Goal: Task Accomplishment & Management: Use online tool/utility

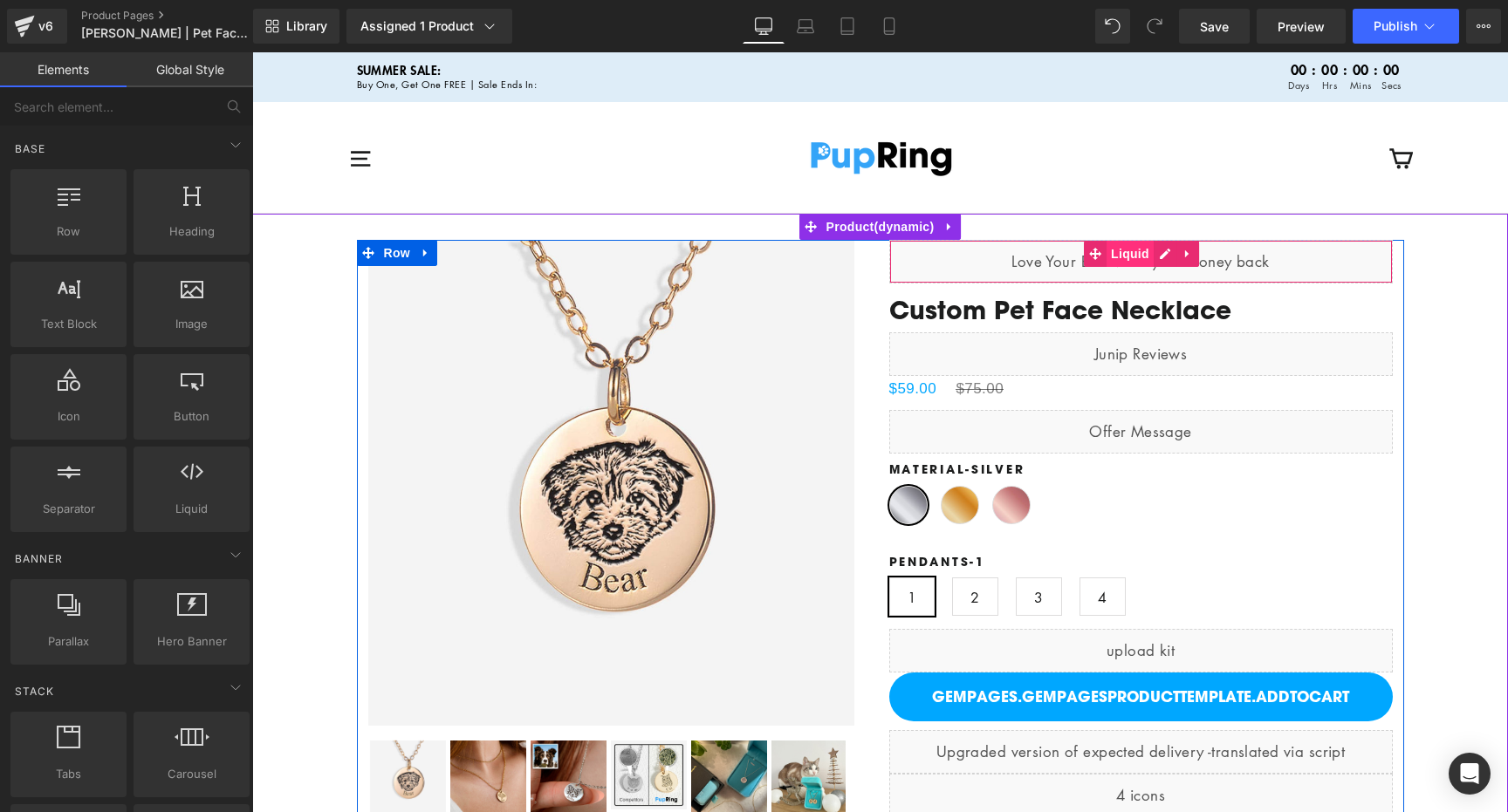
click at [1134, 253] on span "Liquid" at bounding box center [1131, 254] width 48 height 26
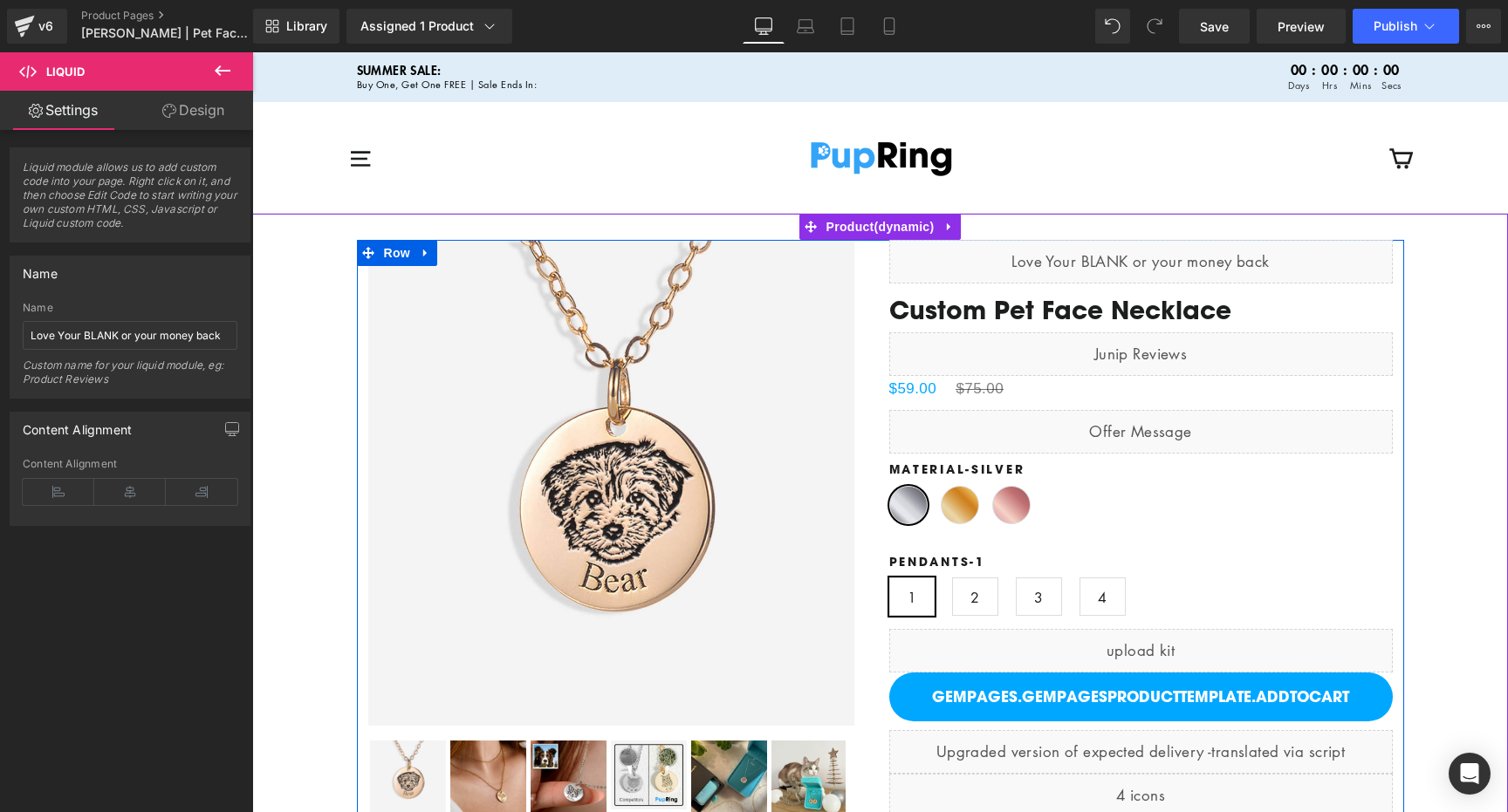
click at [1167, 255] on div "Liquid" at bounding box center [1141, 262] width 504 height 44
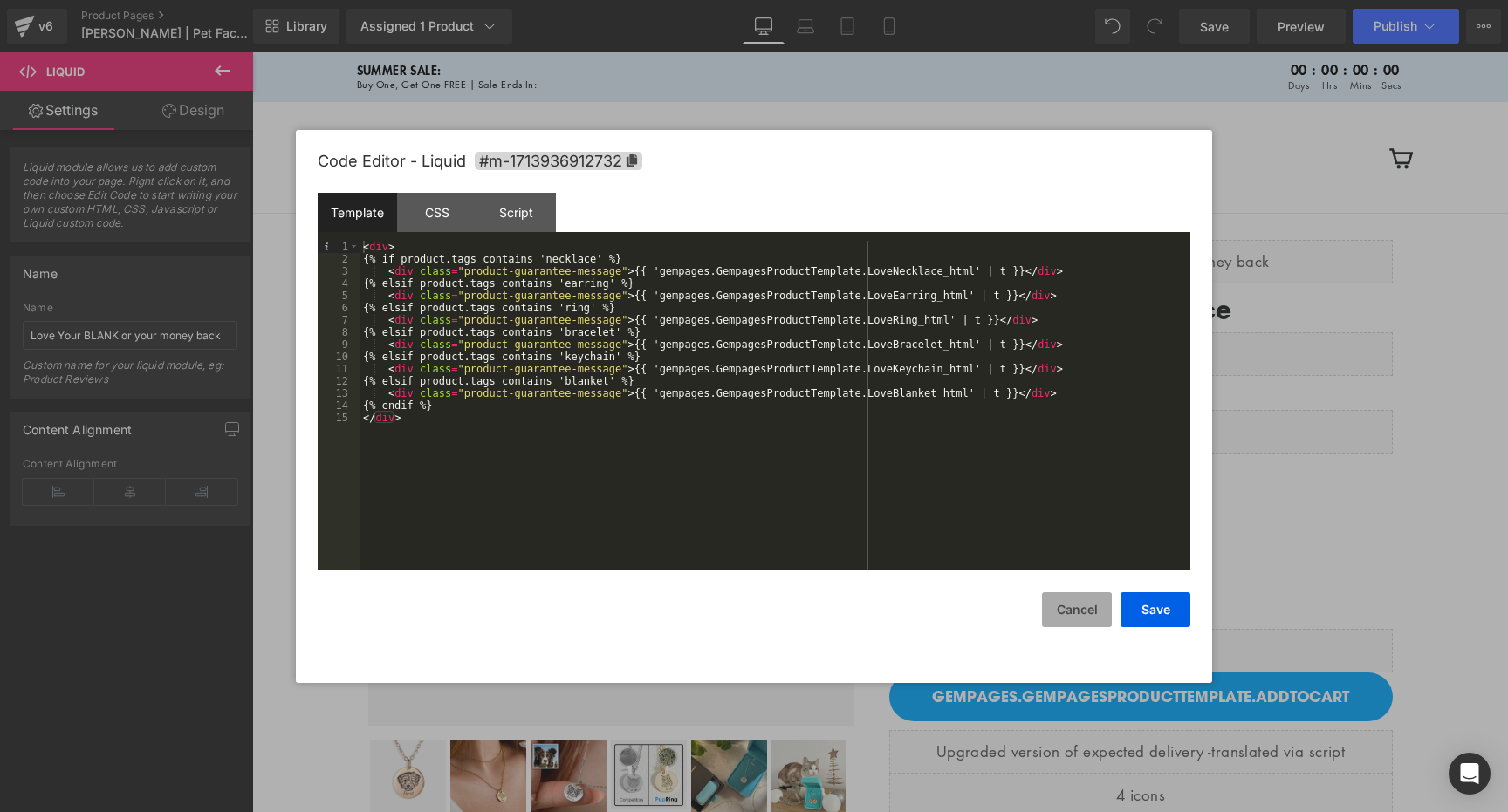
click at [1085, 606] on button "Cancel" at bounding box center [1077, 609] width 70 height 35
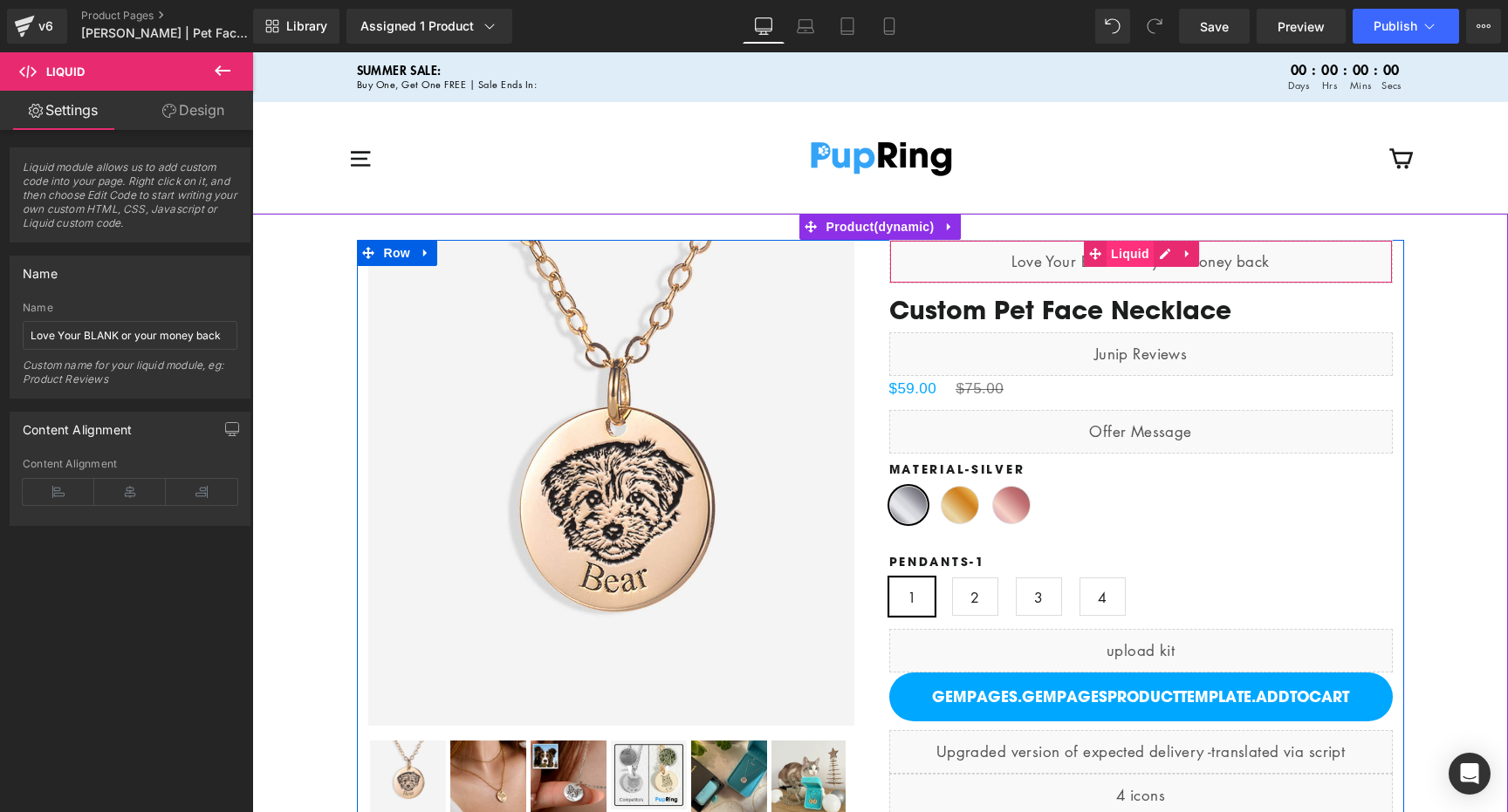
click at [1121, 251] on span "Liquid" at bounding box center [1131, 254] width 48 height 26
click at [1169, 254] on div "Liquid" at bounding box center [1141, 262] width 504 height 44
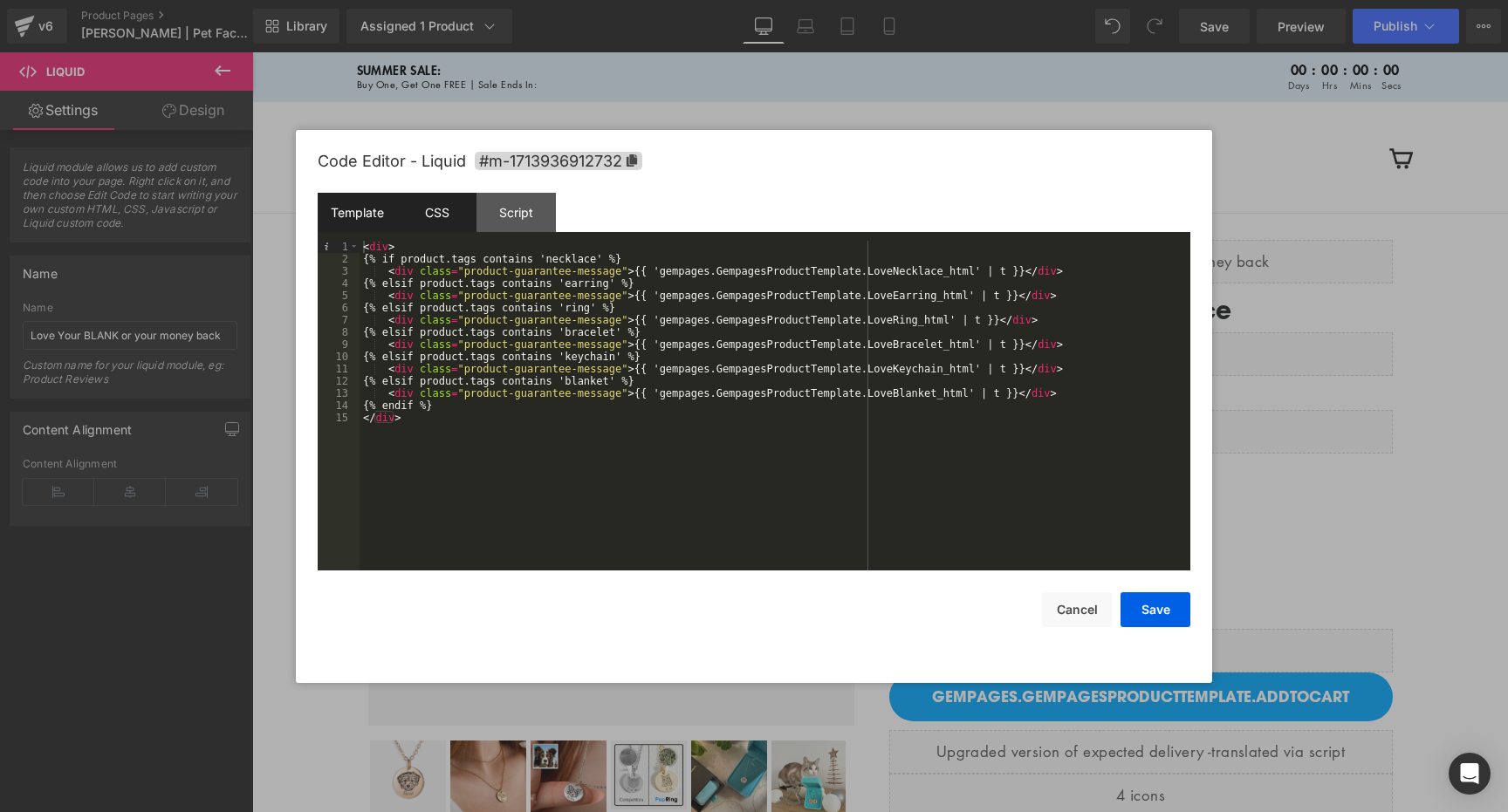
click at [453, 216] on div "CSS" at bounding box center [437, 212] width 80 height 39
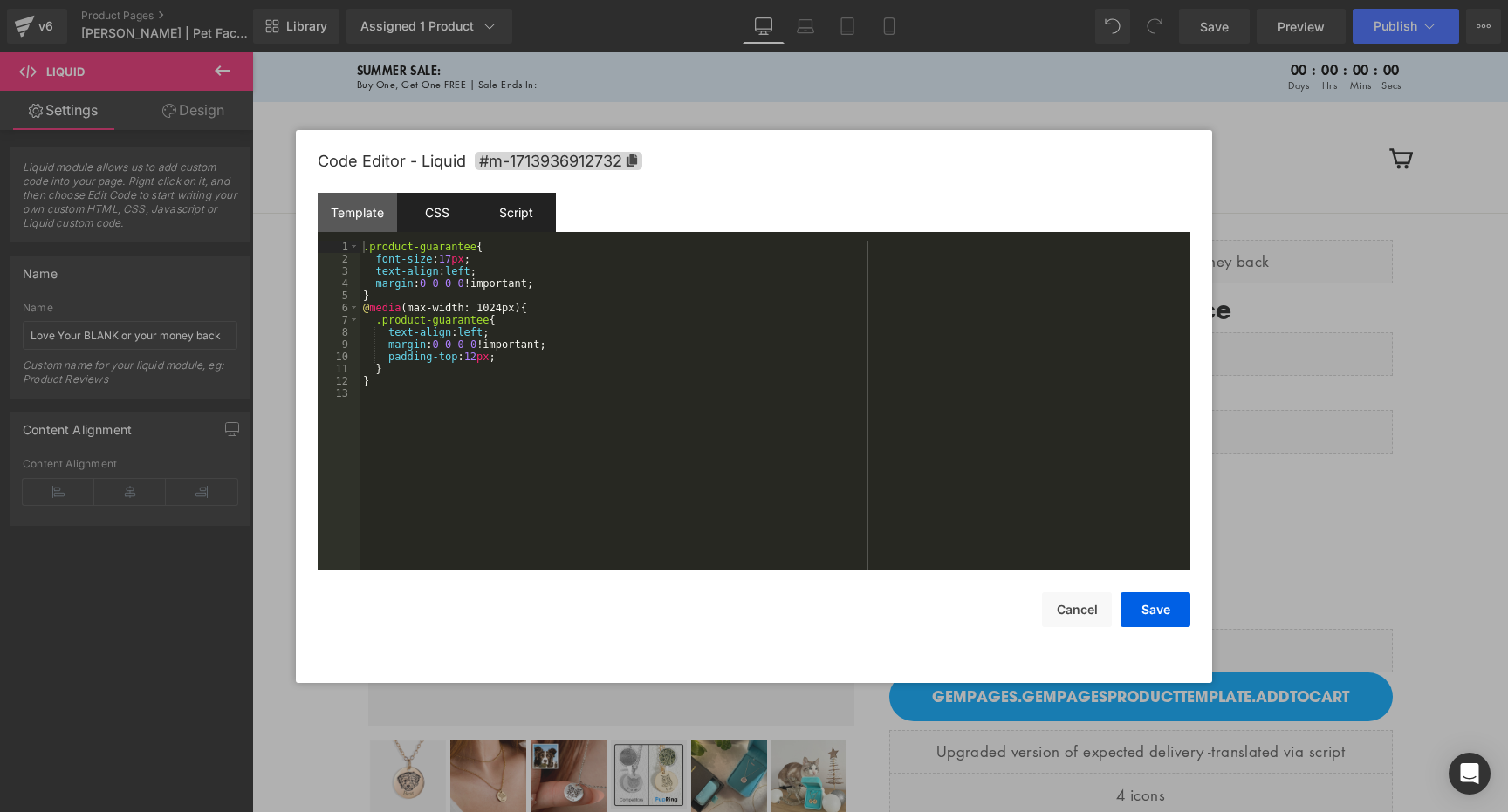
click at [521, 217] on div "Script" at bounding box center [516, 212] width 80 height 39
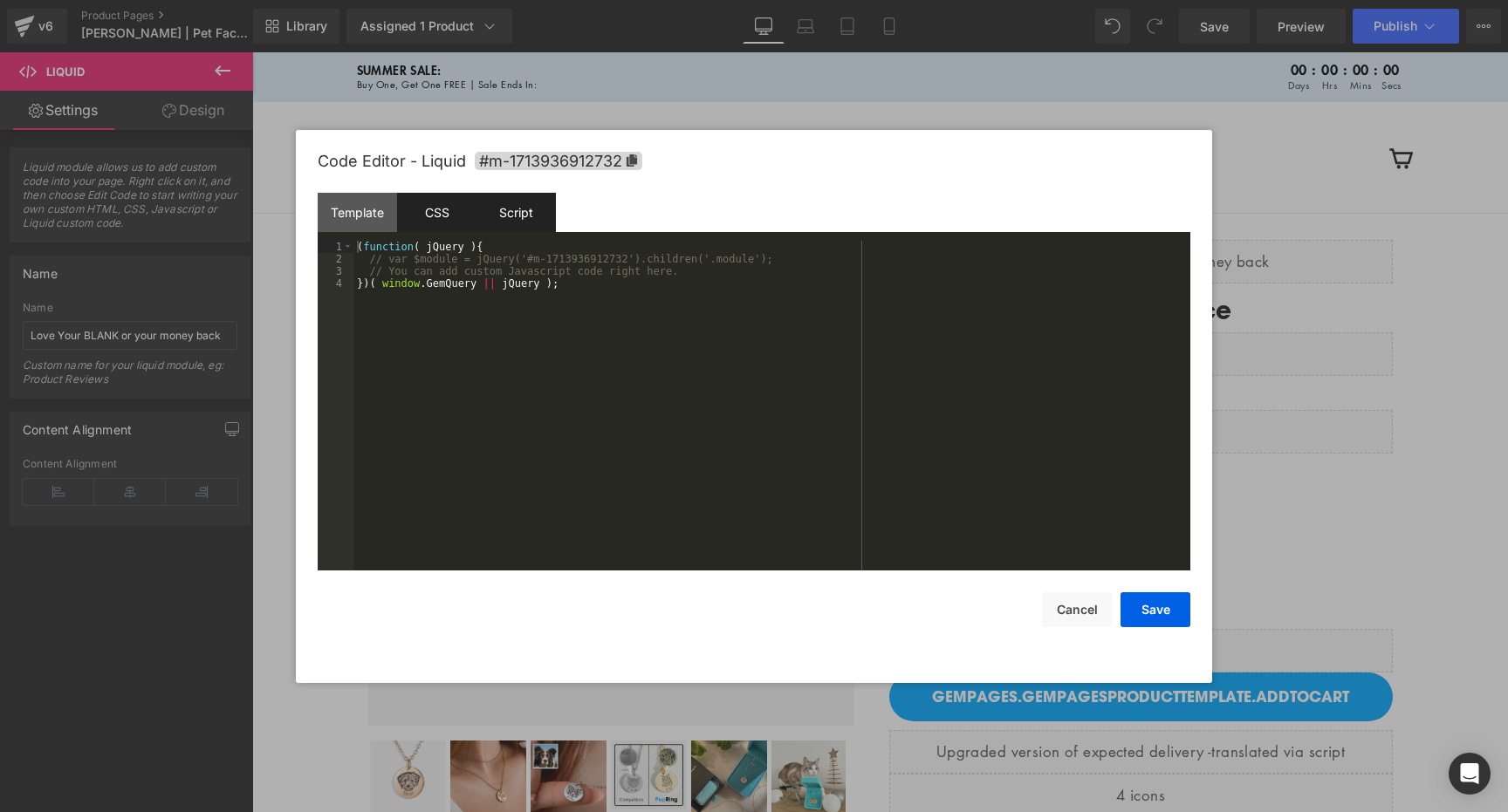
click at [455, 210] on div "CSS" at bounding box center [437, 212] width 80 height 39
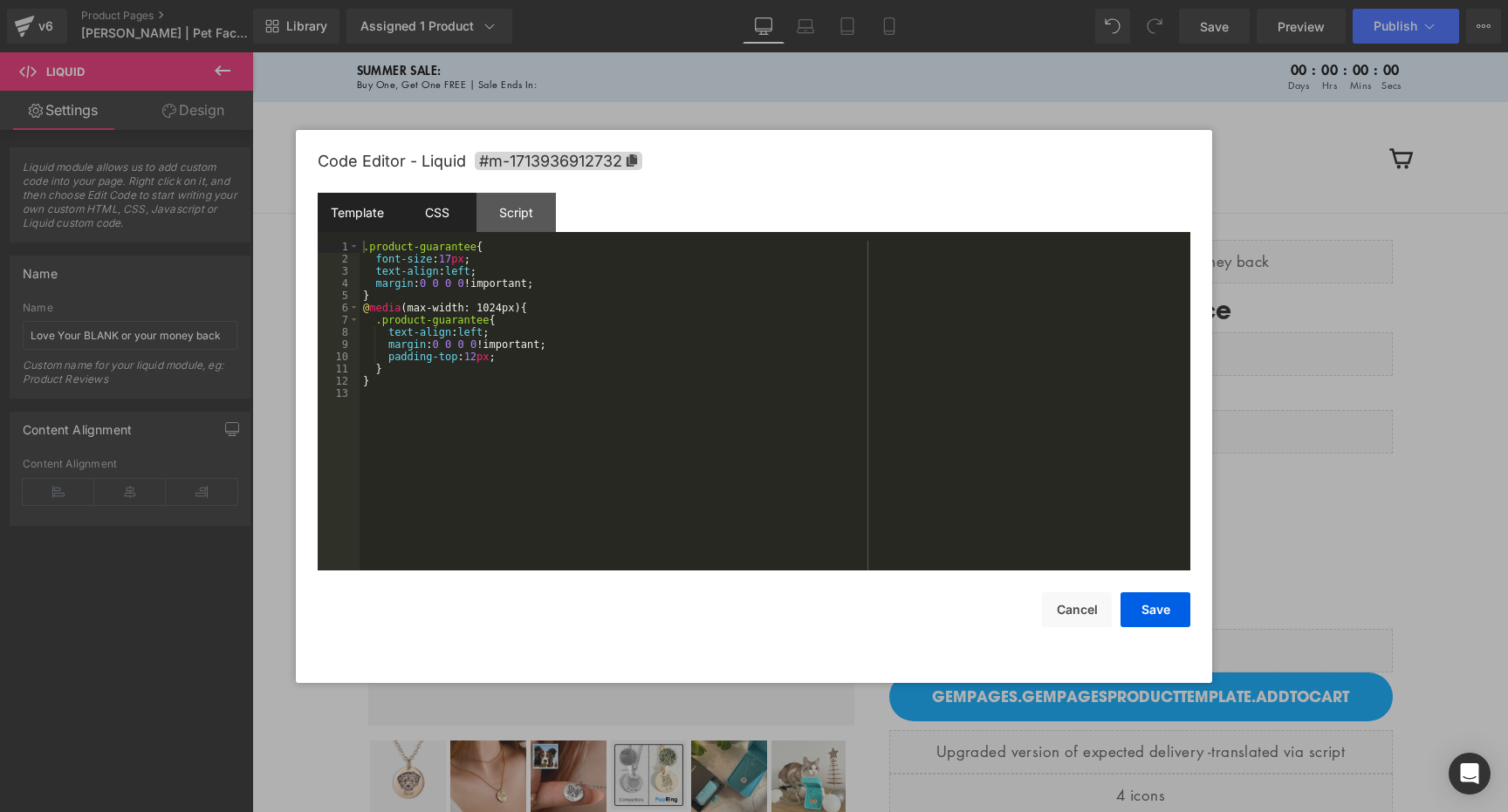
click at [375, 210] on div "Template" at bounding box center [357, 212] width 80 height 39
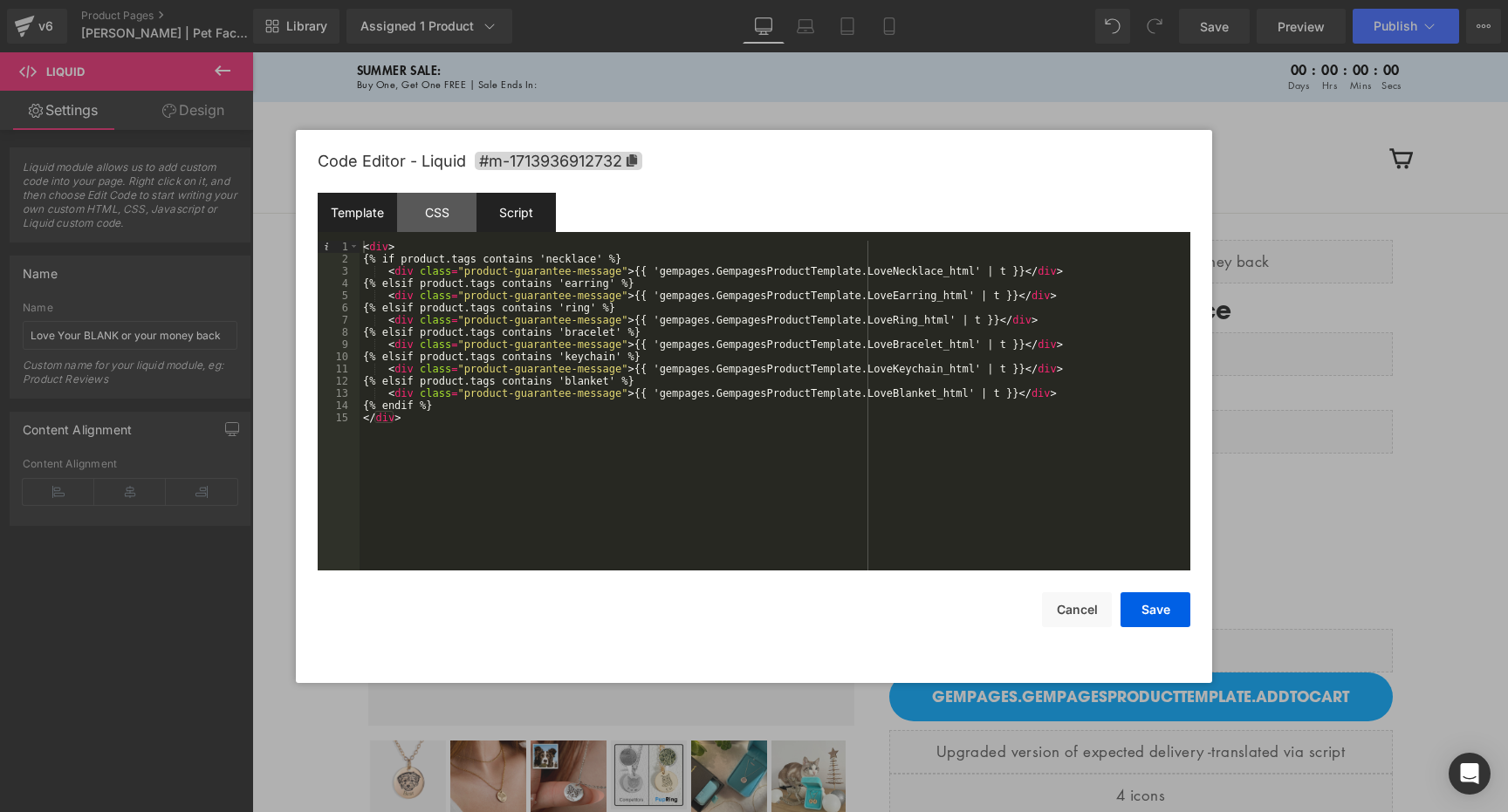
click at [513, 214] on div "Script" at bounding box center [516, 212] width 80 height 39
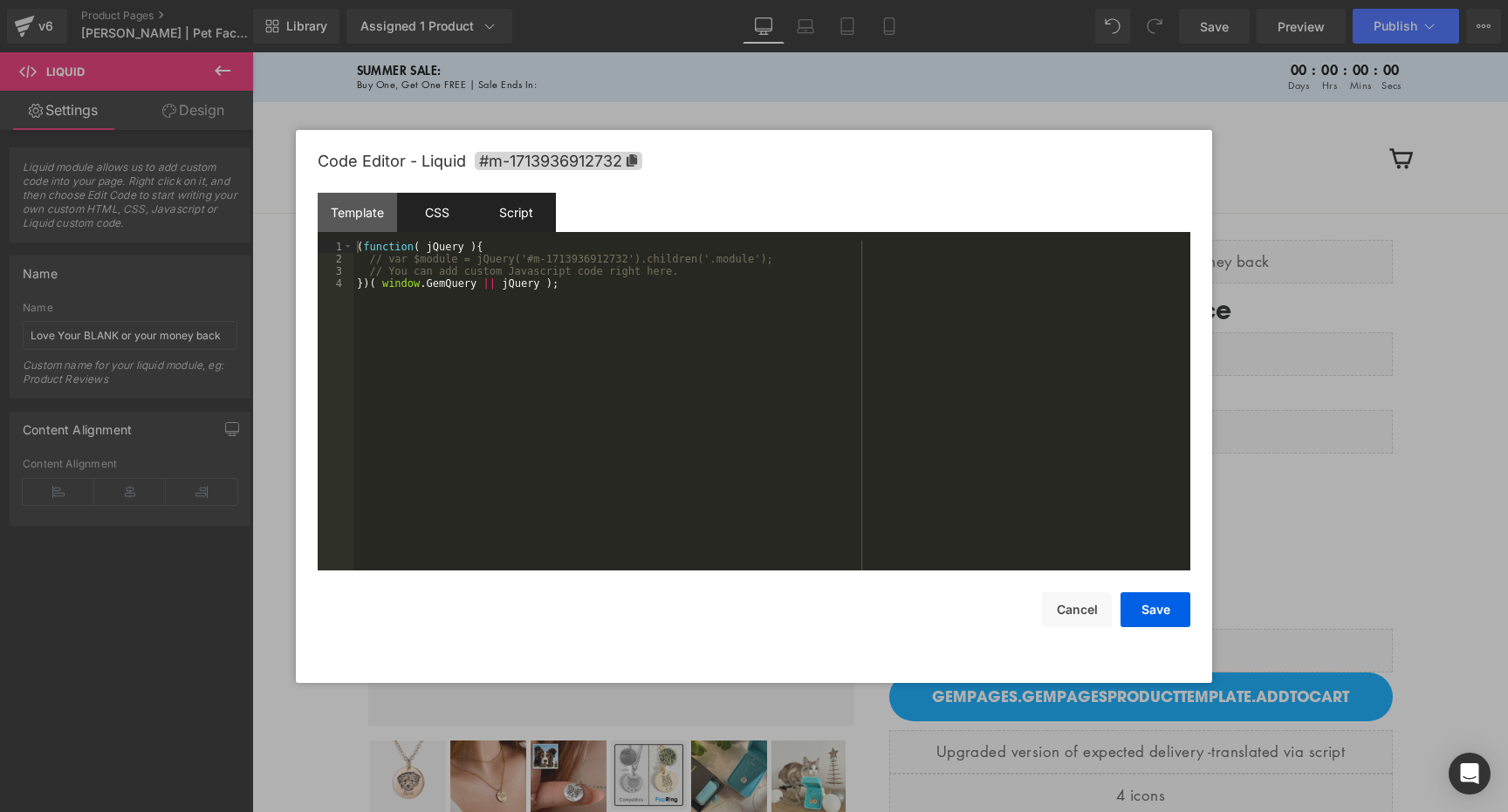
click at [456, 211] on div "CSS" at bounding box center [437, 212] width 80 height 39
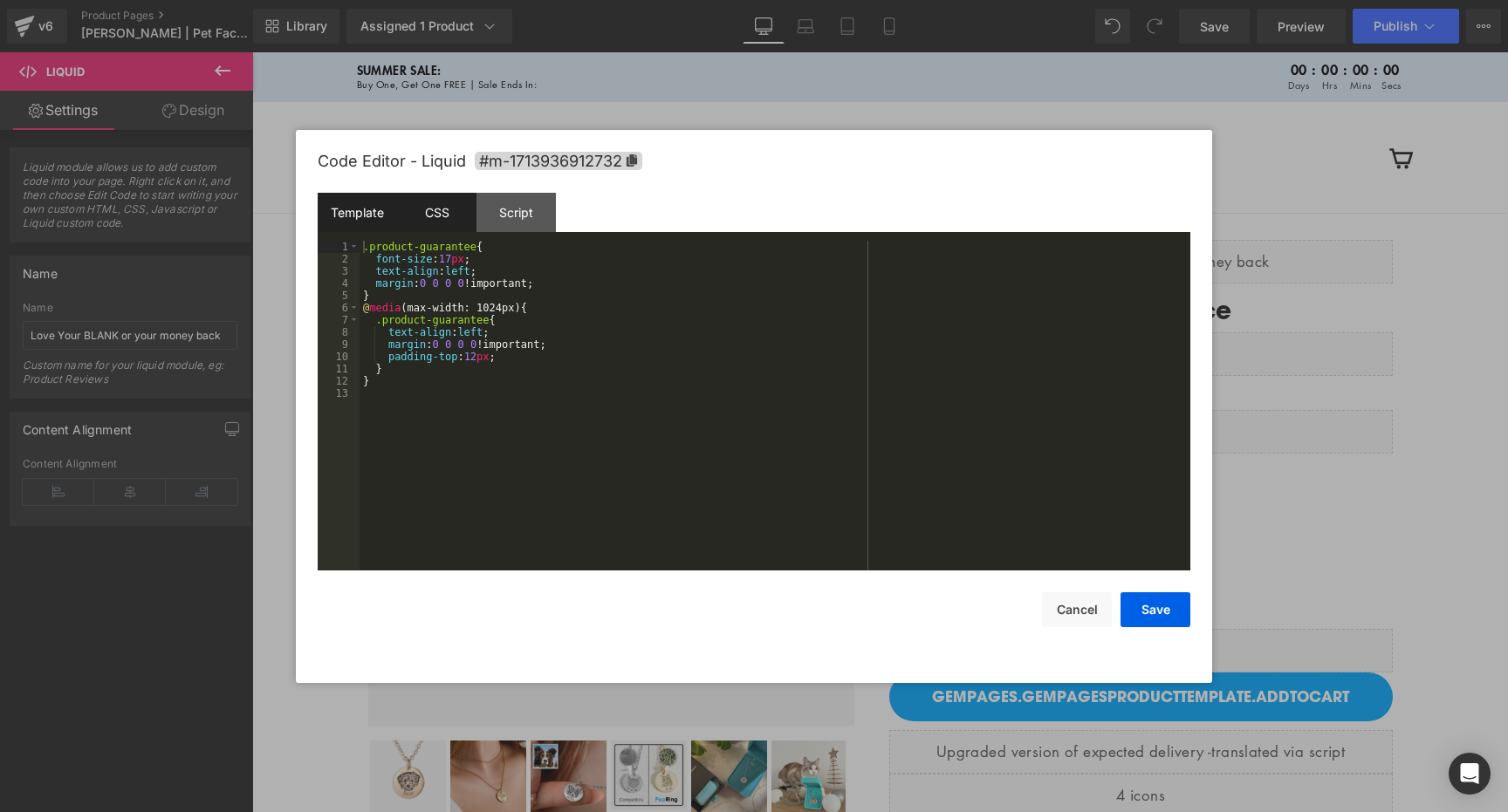
click at [362, 212] on div "Template" at bounding box center [357, 212] width 80 height 39
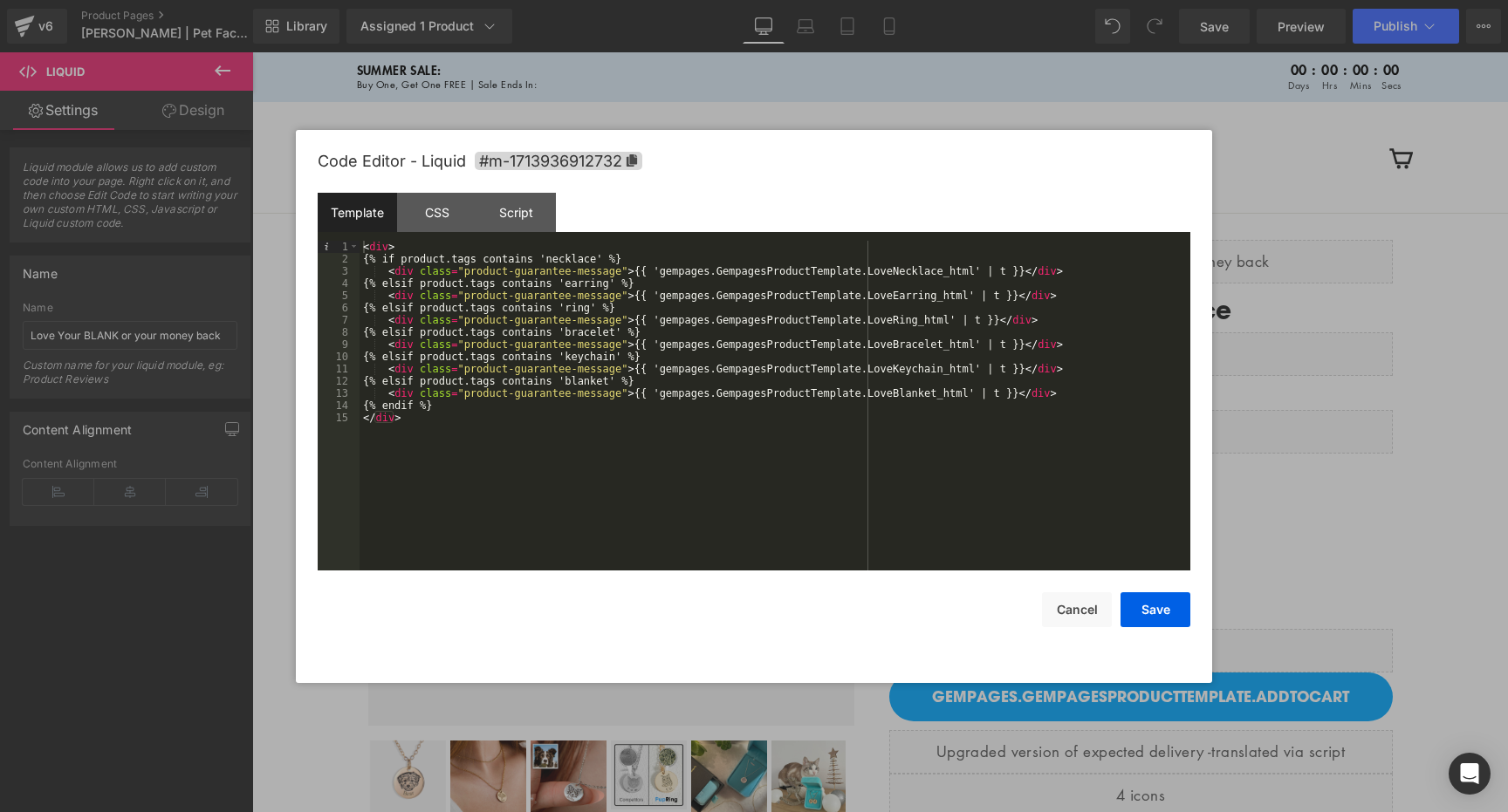
click at [514, 306] on div "< div > {% if product.tags contains 'necklace' %} < div class = "product-guaran…" at bounding box center [775, 418] width 831 height 354
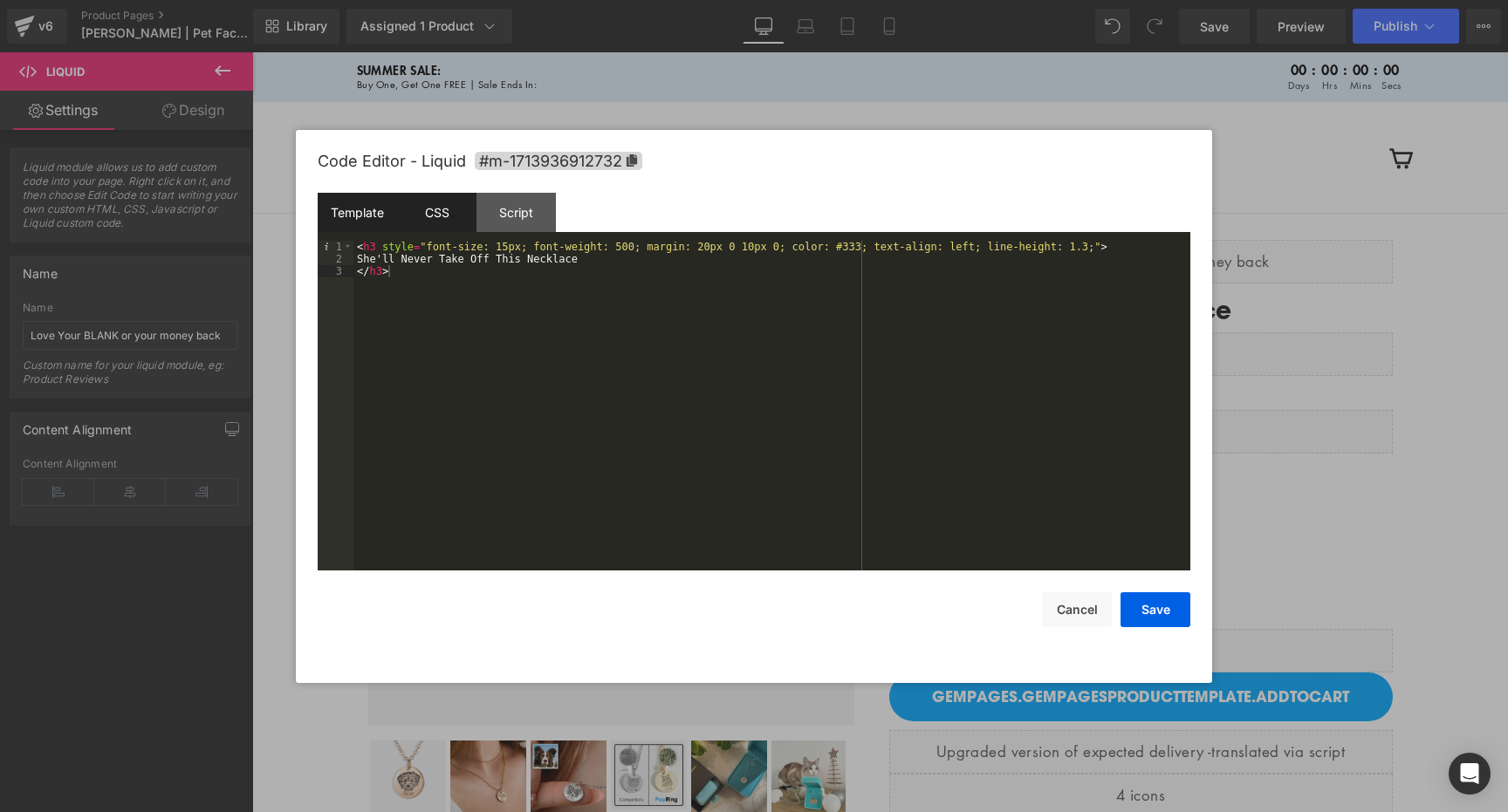
click at [438, 220] on div "CSS" at bounding box center [437, 212] width 80 height 39
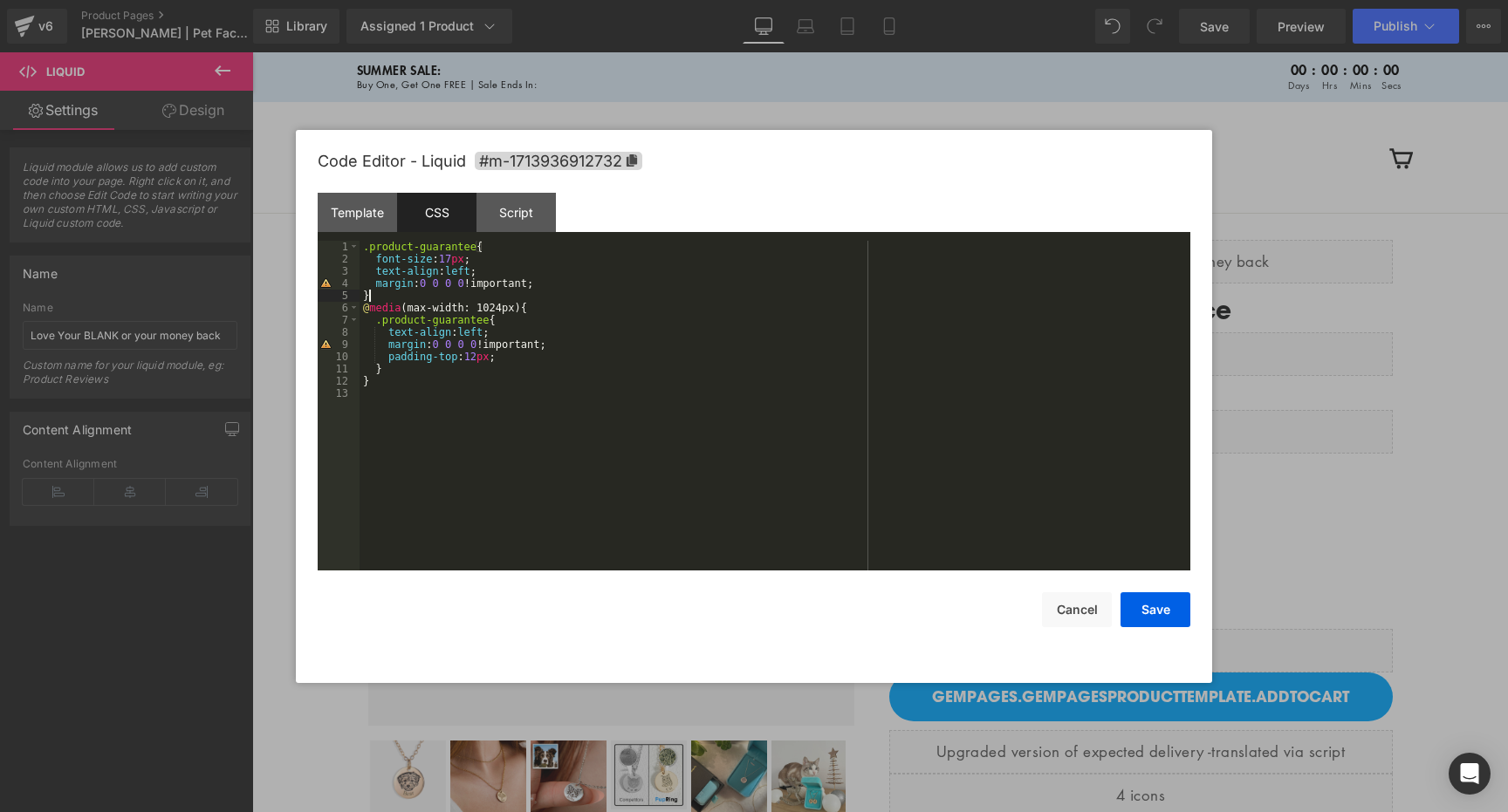
click at [540, 295] on div ".product-guarantee { font-size : 17 px ; text-align : left ; margin : 0 0 0 0 !…" at bounding box center [775, 418] width 831 height 354
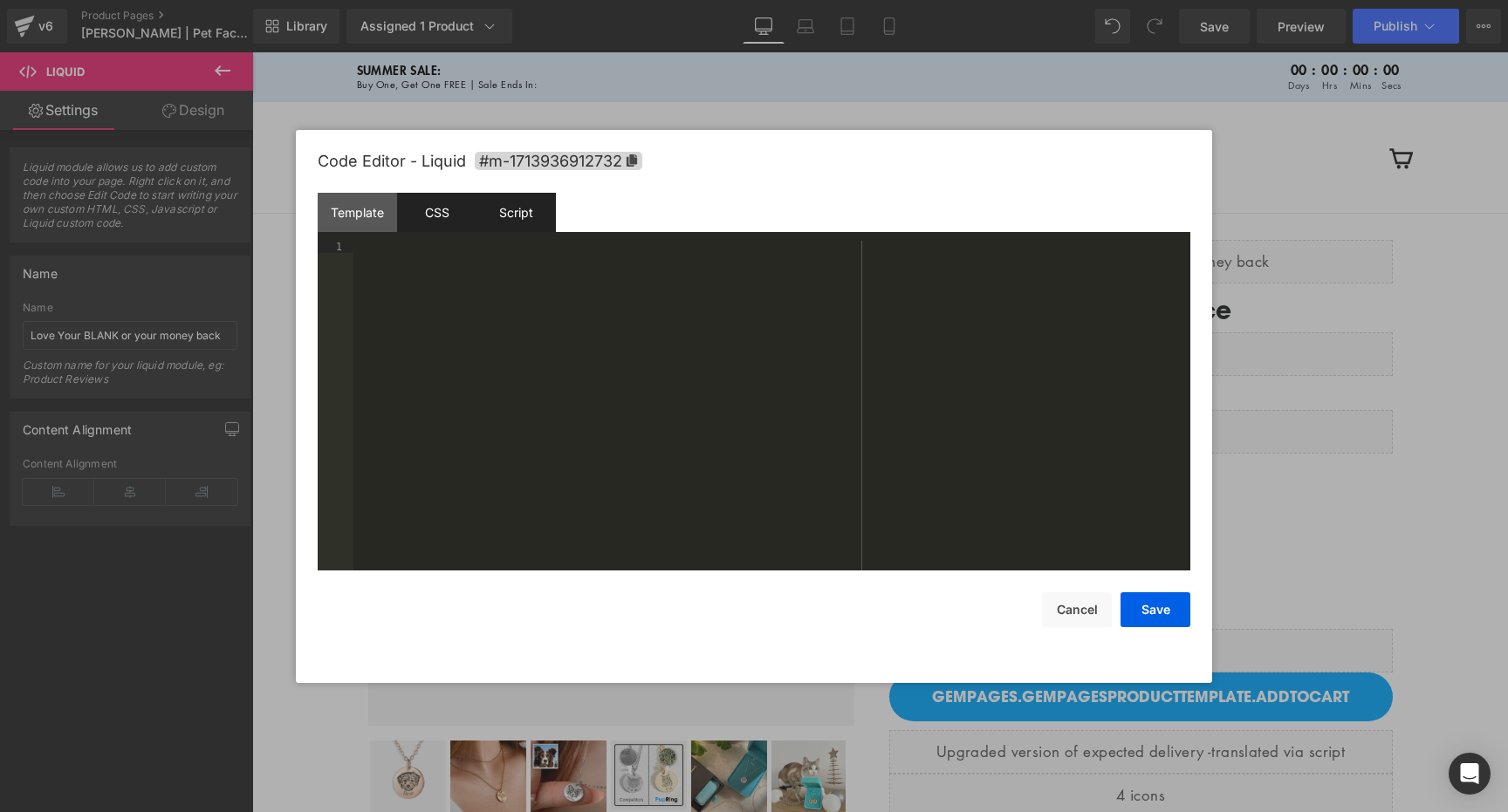
click at [542, 224] on div "Script" at bounding box center [516, 212] width 80 height 39
click at [592, 318] on div "( function ( jQuery ) { // var $module = jQuery('#m-1713936912732').children('.…" at bounding box center [772, 418] width 837 height 354
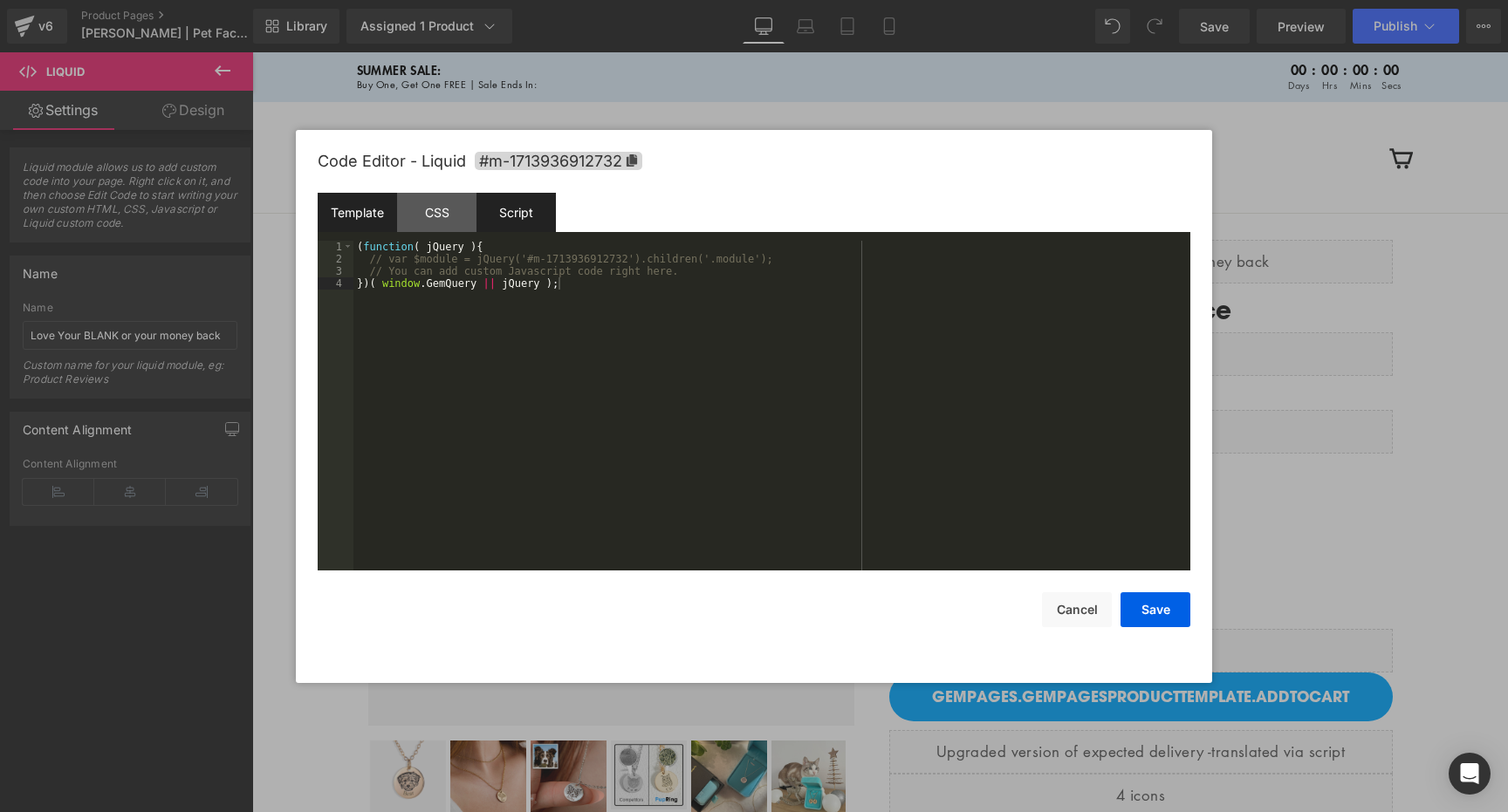
click at [387, 213] on div "Template" at bounding box center [357, 212] width 80 height 39
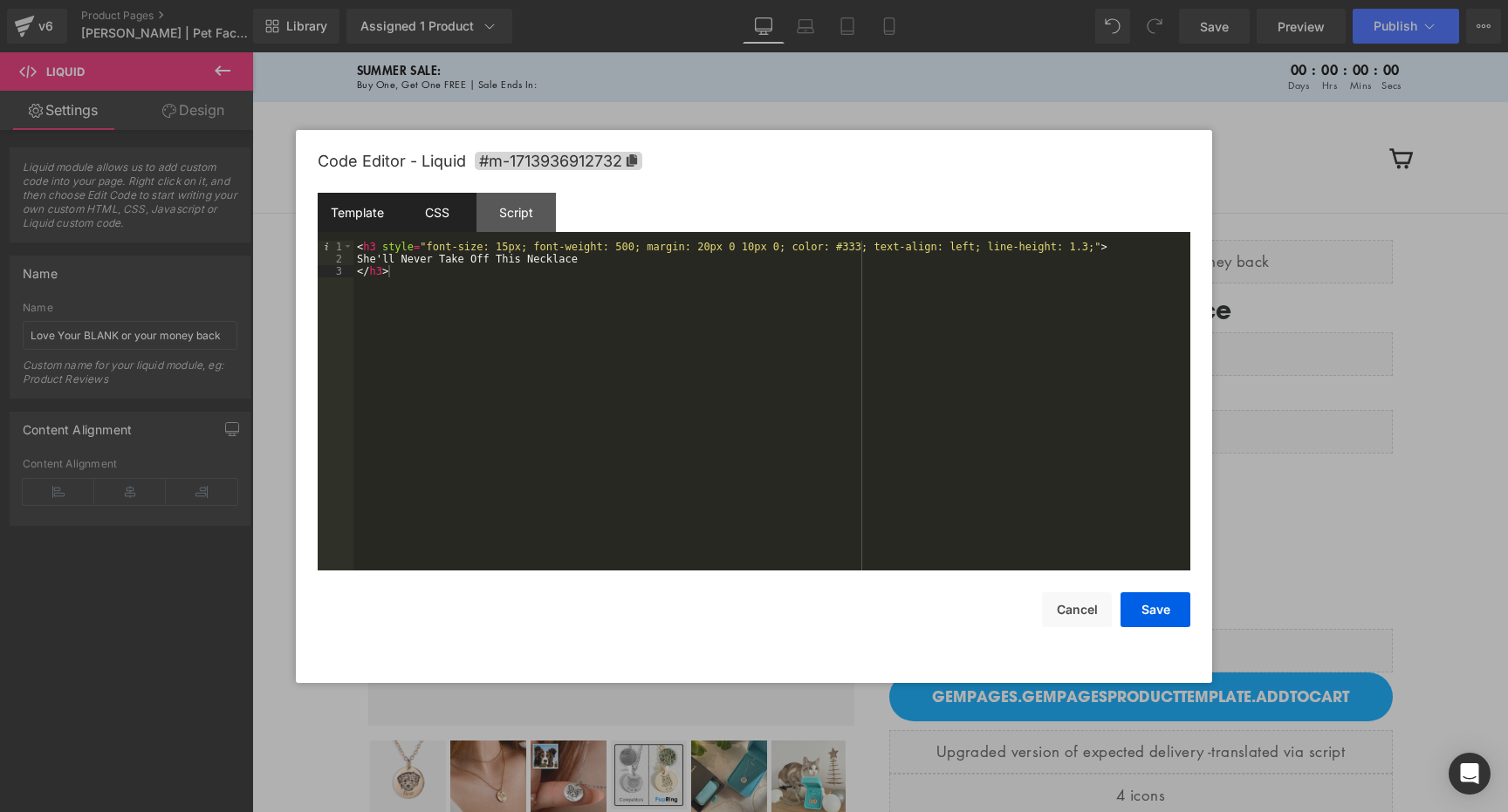
click at [433, 215] on div "CSS" at bounding box center [437, 212] width 80 height 39
click at [371, 209] on div "Template" at bounding box center [357, 212] width 80 height 39
click at [1174, 619] on button "Save" at bounding box center [1156, 609] width 70 height 35
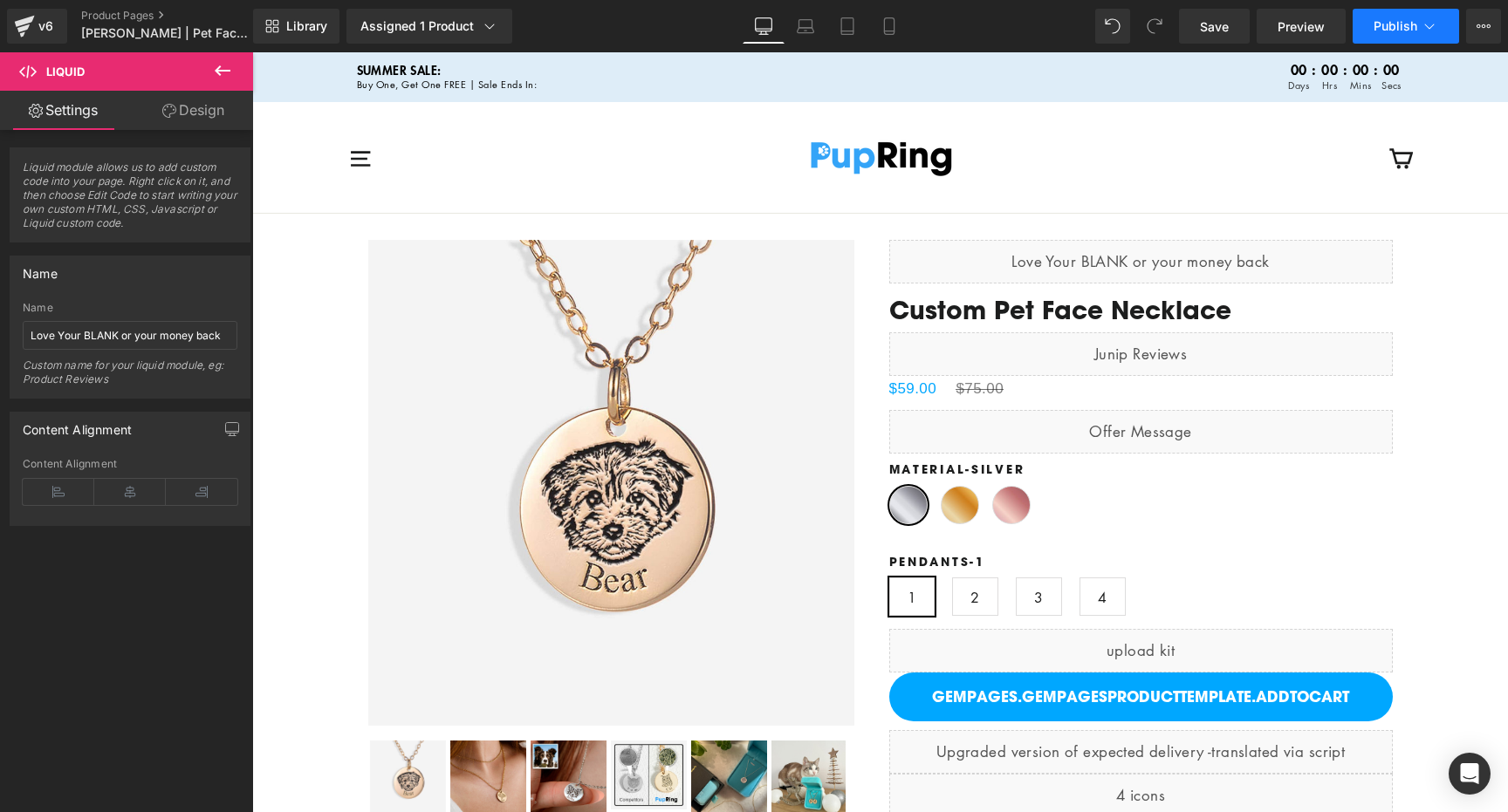
click at [1384, 27] on span "Publish" at bounding box center [1395, 26] width 44 height 14
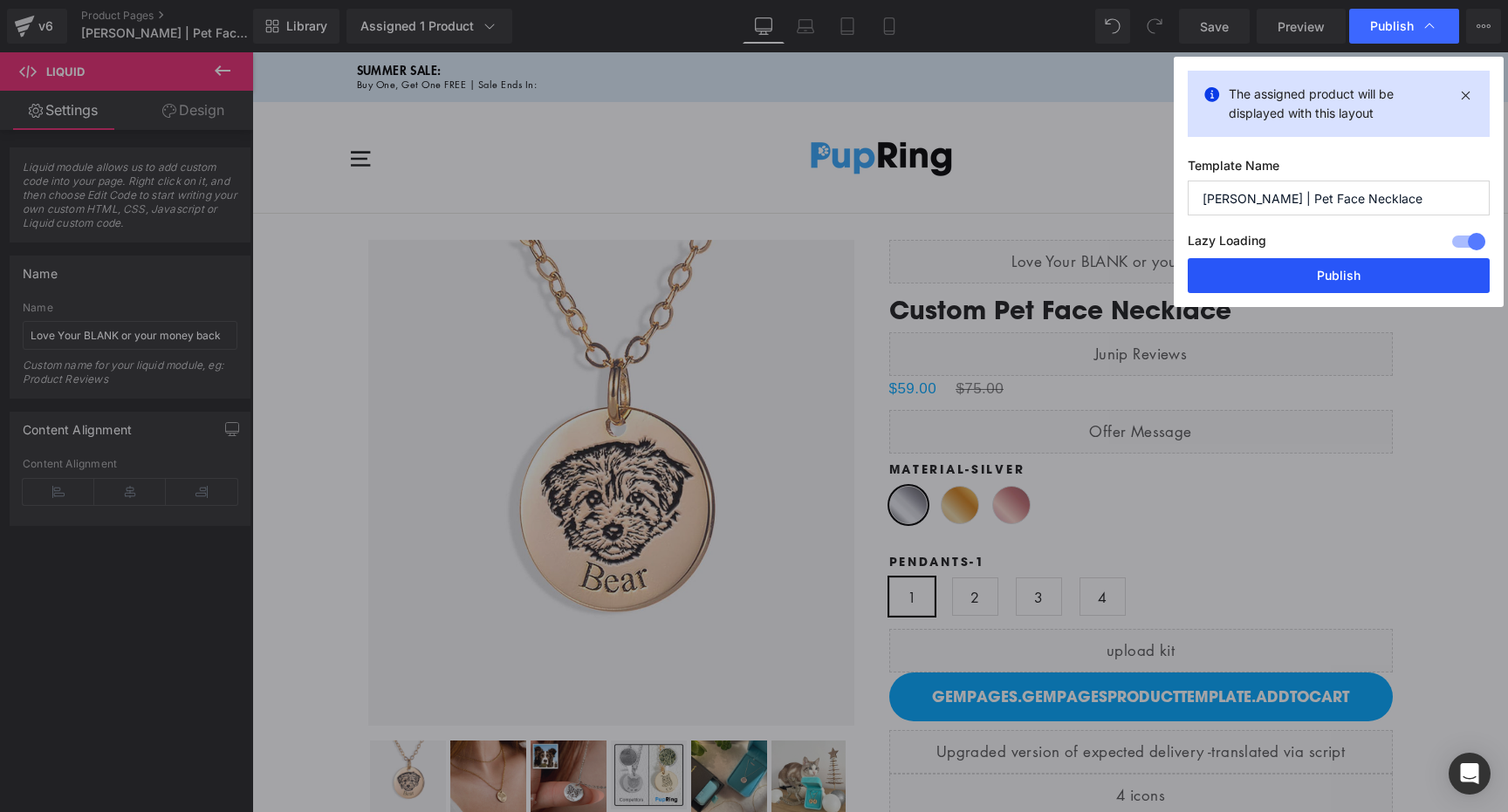
click at [1371, 272] on button "Publish" at bounding box center [1339, 275] width 302 height 35
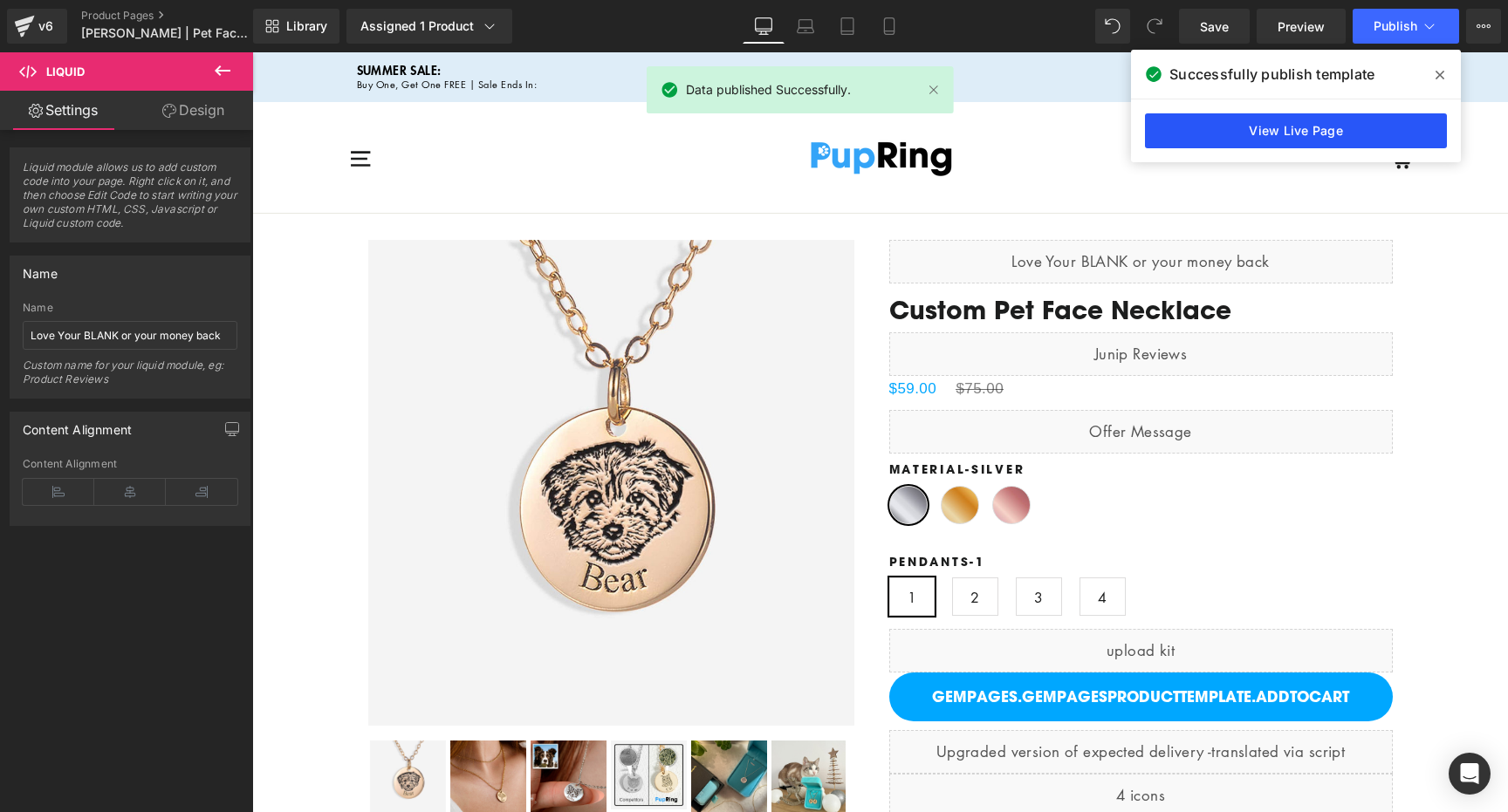
click at [1253, 128] on link "View Live Page" at bounding box center [1296, 131] width 302 height 35
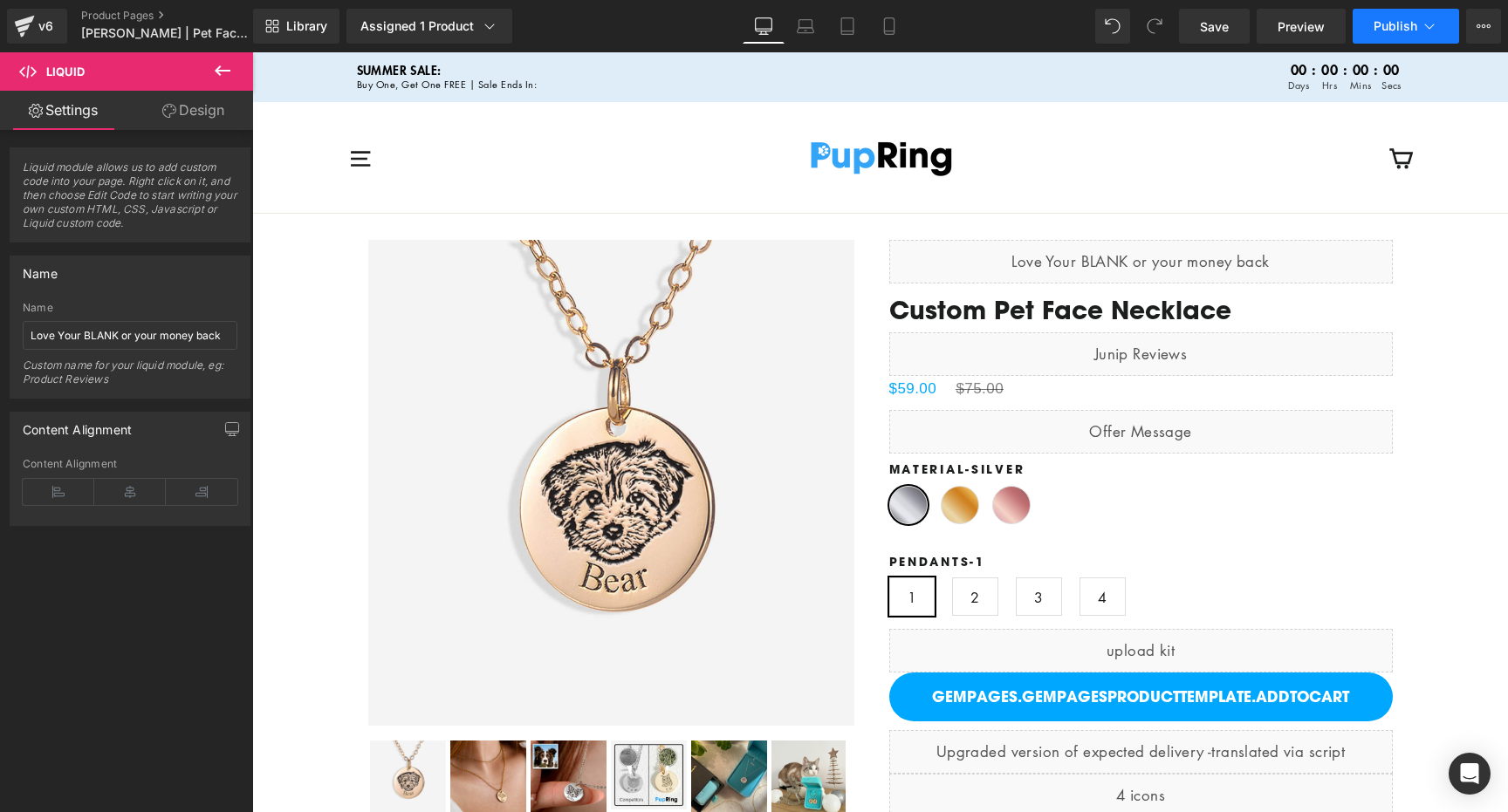
click at [1427, 24] on icon at bounding box center [1429, 25] width 17 height 17
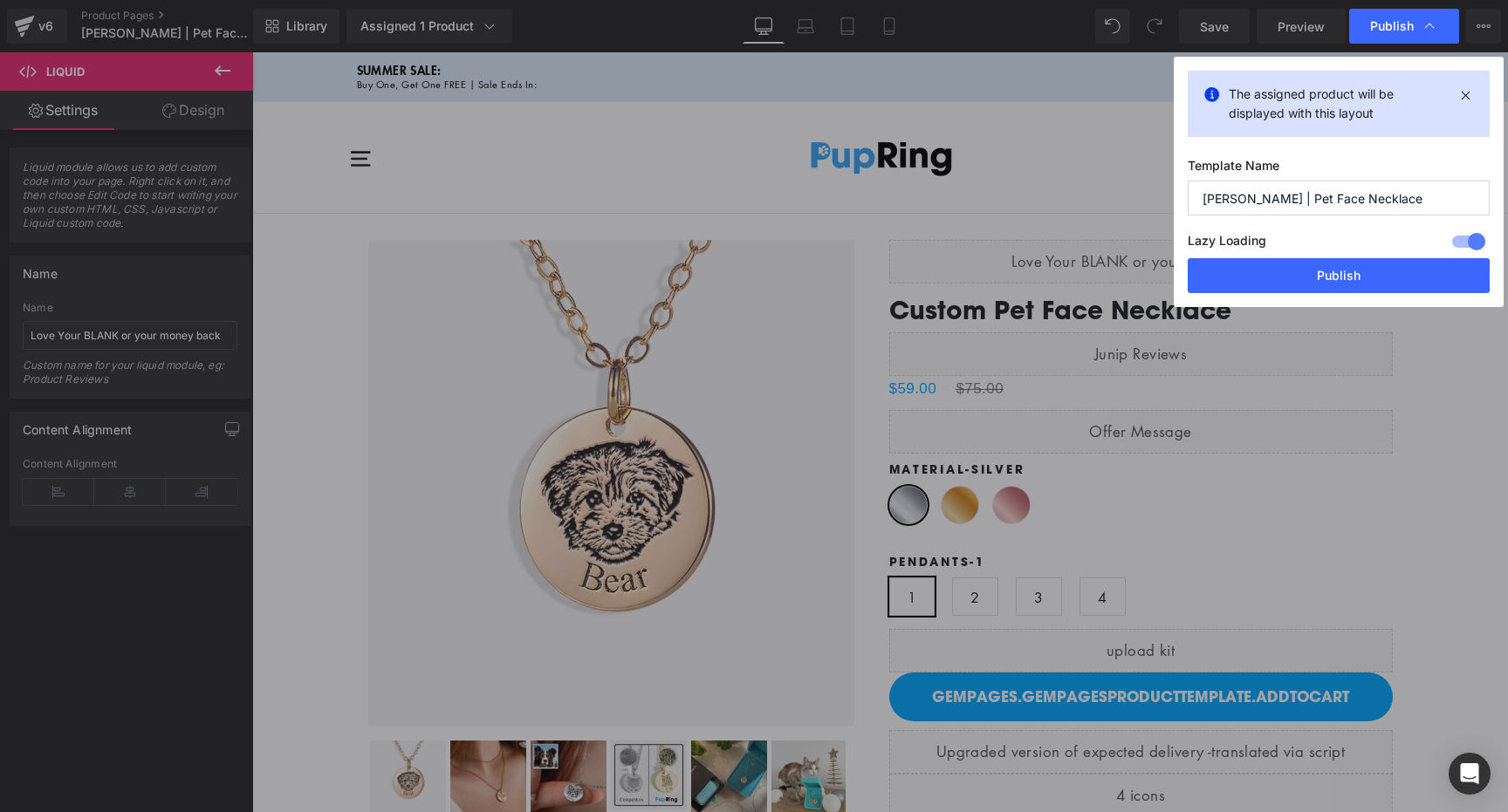
click at [1427, 24] on icon at bounding box center [1429, 25] width 17 height 17
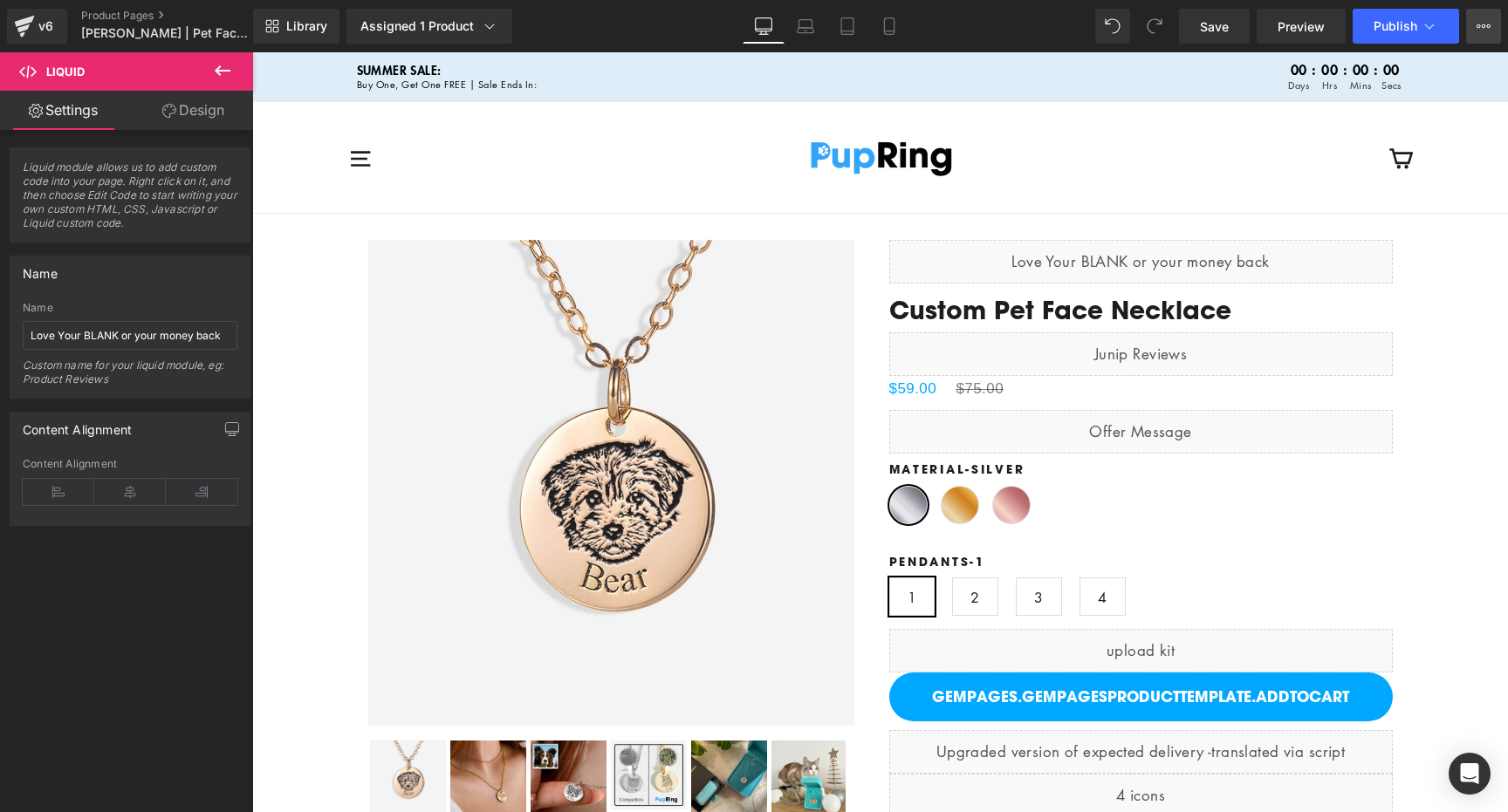
click at [1494, 28] on button "View Live Page View with current Template Save Template to Library Schedule Pub…" at bounding box center [1484, 26] width 35 height 35
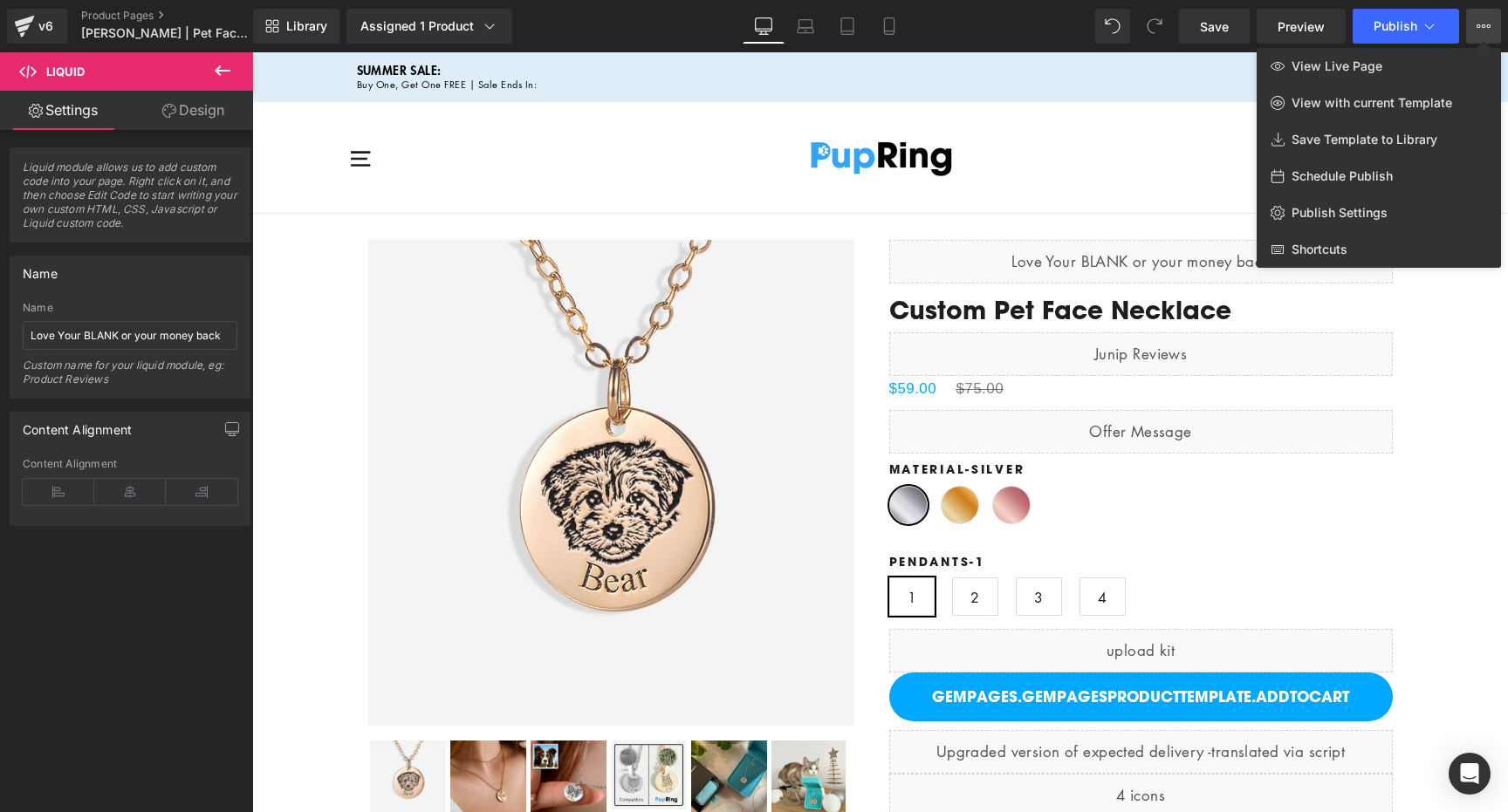
click at [1494, 28] on button "View Live Page View with current Template Save Template to Library Schedule Pub…" at bounding box center [1484, 26] width 35 height 35
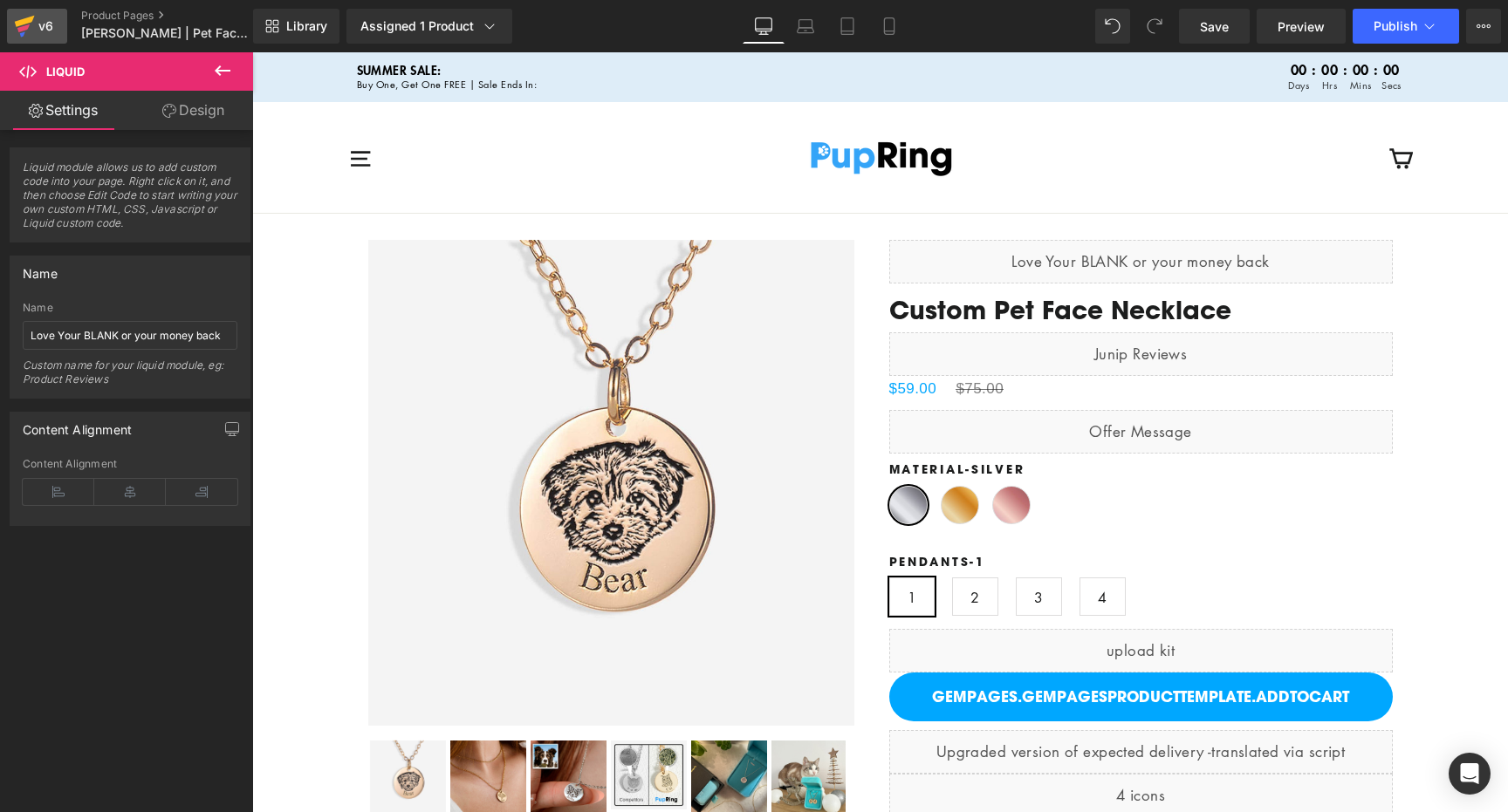
click at [37, 36] on div "v6" at bounding box center [46, 26] width 22 height 22
